Goal: Task Accomplishment & Management: Use online tool/utility

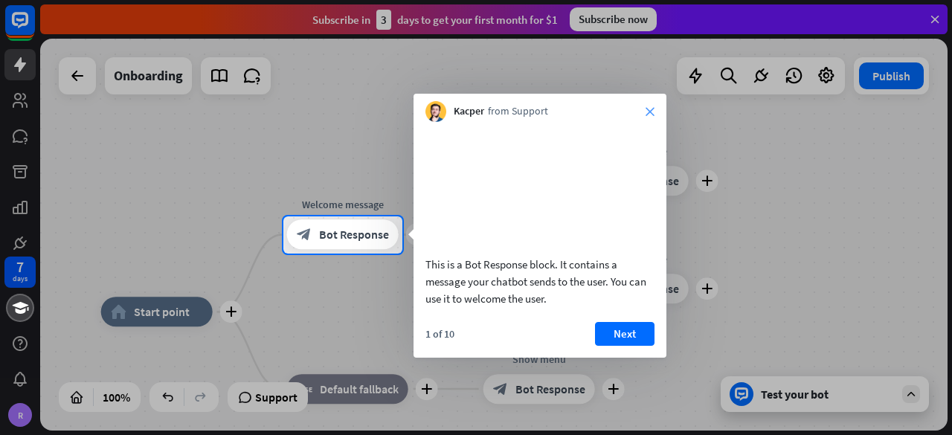
click at [648, 112] on icon "close" at bounding box center [649, 111] width 9 height 9
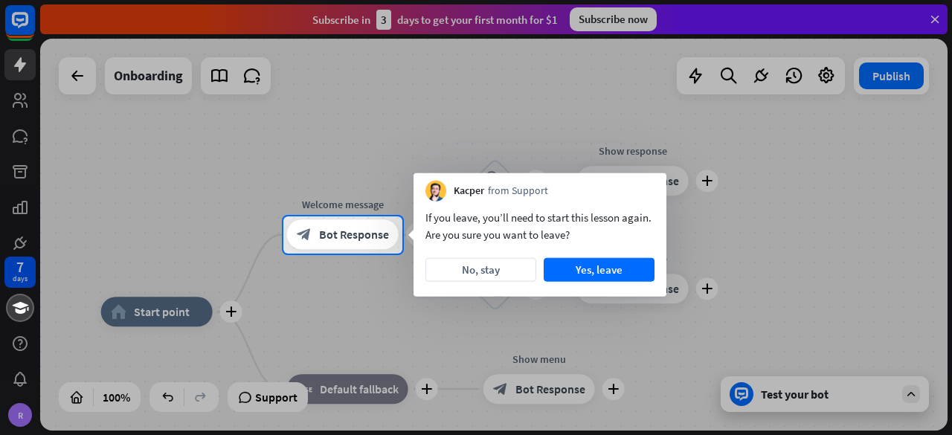
click at [16, 139] on div at bounding box center [476, 108] width 952 height 216
click at [22, 170] on div at bounding box center [476, 108] width 952 height 216
click at [22, 13] on div at bounding box center [476, 108] width 952 height 216
click at [572, 267] on button "Yes, leave" at bounding box center [598, 270] width 111 height 24
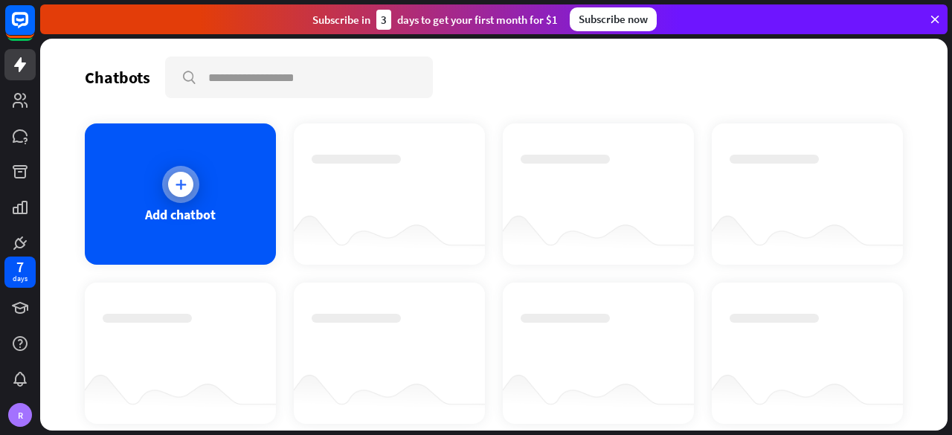
click at [168, 161] on div "Add chatbot" at bounding box center [180, 193] width 191 height 141
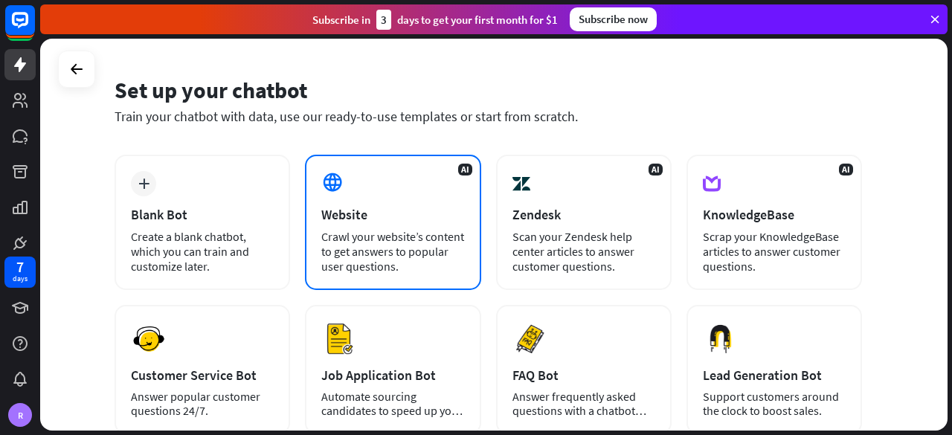
scroll to position [50, 0]
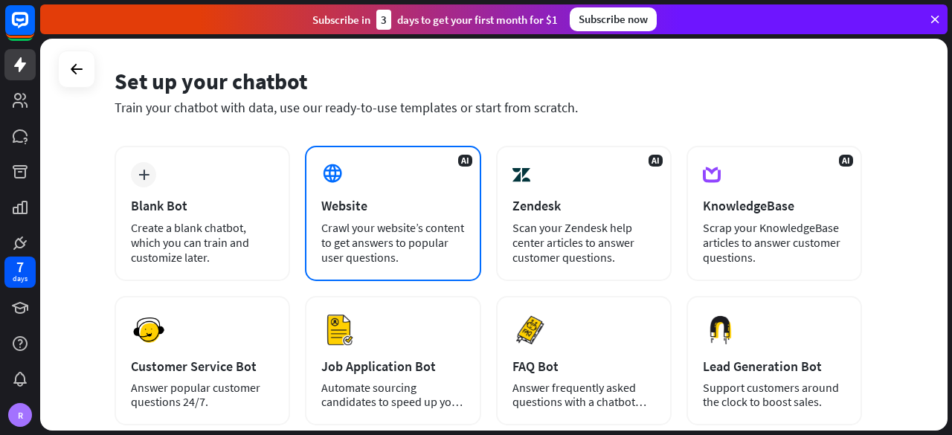
click at [394, 184] on div "AI Website Crawl your website’s content to get answers to popular user question…" at bounding box center [392, 213] width 175 height 135
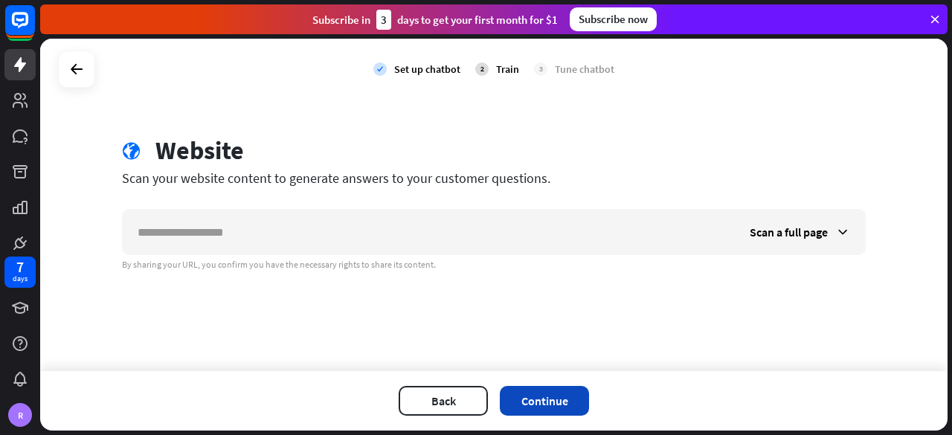
click at [537, 396] on button "Continue" at bounding box center [544, 401] width 89 height 30
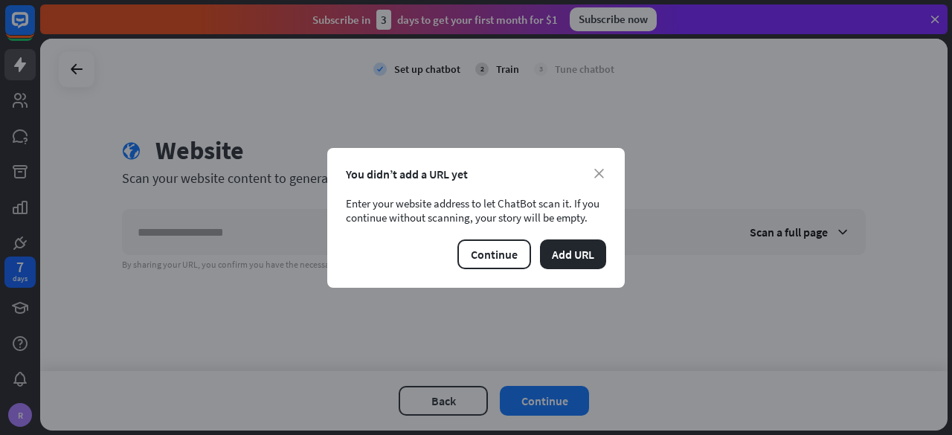
click at [605, 171] on div "You didn’t add a URL yet" at bounding box center [476, 174] width 260 height 15
